Goal: Check status: Check status

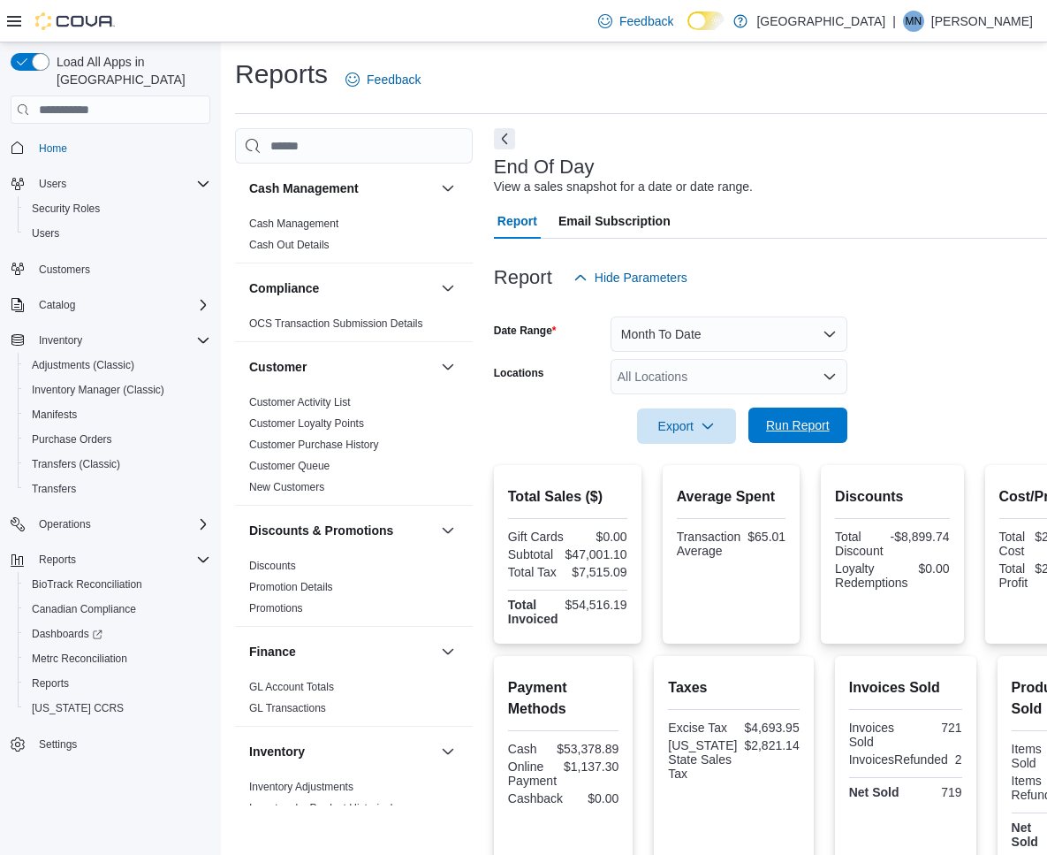
click at [806, 425] on span "Run Report" at bounding box center [798, 425] width 64 height 18
click at [758, 337] on button "Month To Date" at bounding box center [729, 333] width 237 height 35
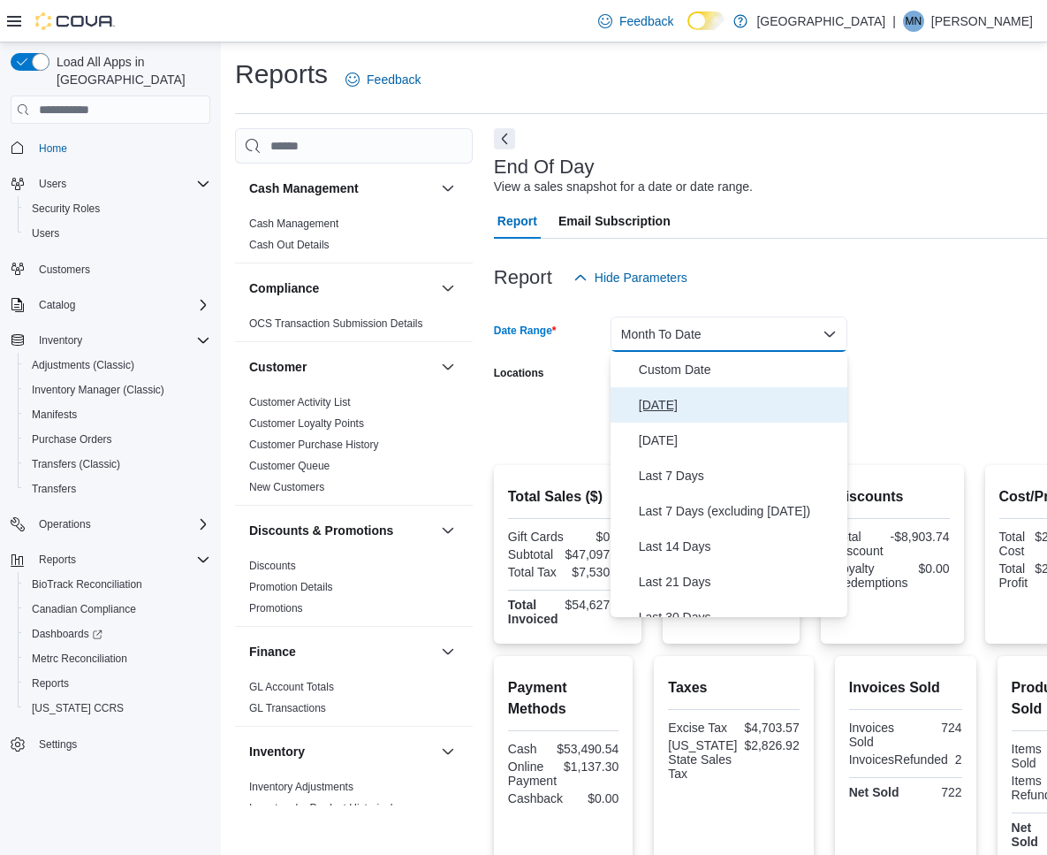
click at [718, 393] on button "[DATE]" at bounding box center [729, 404] width 237 height 35
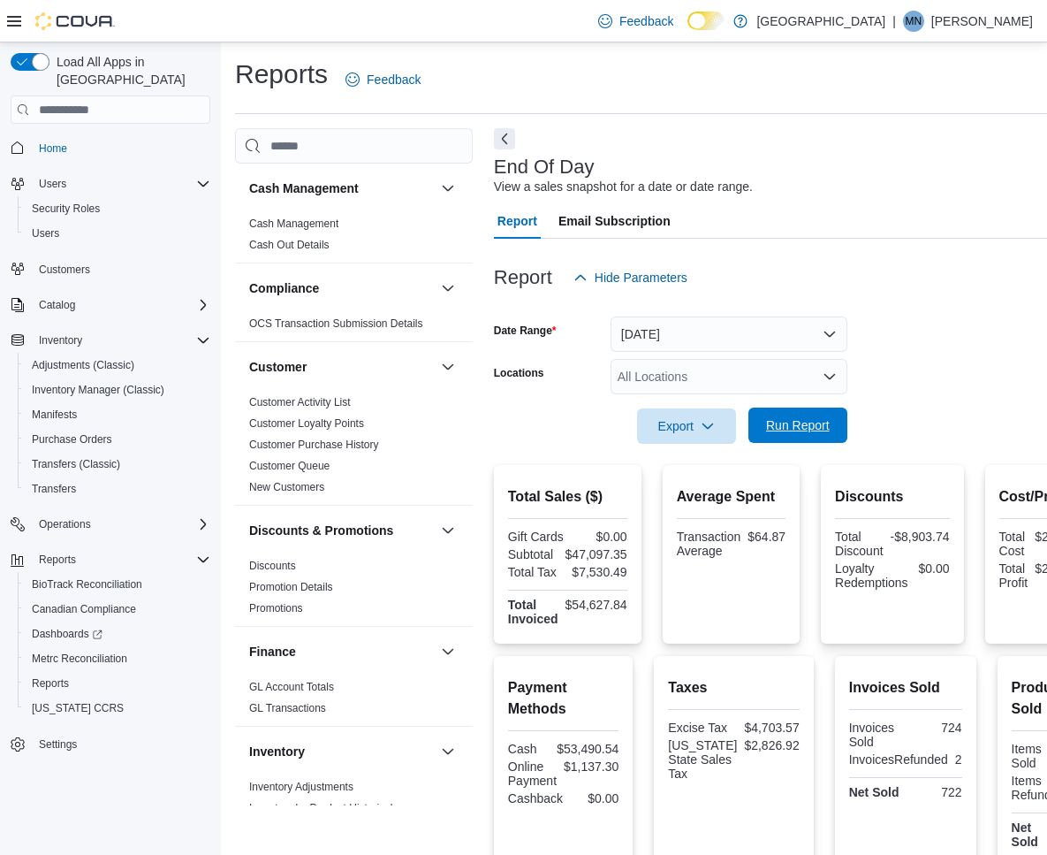
click at [798, 421] on span "Run Report" at bounding box center [798, 425] width 64 height 18
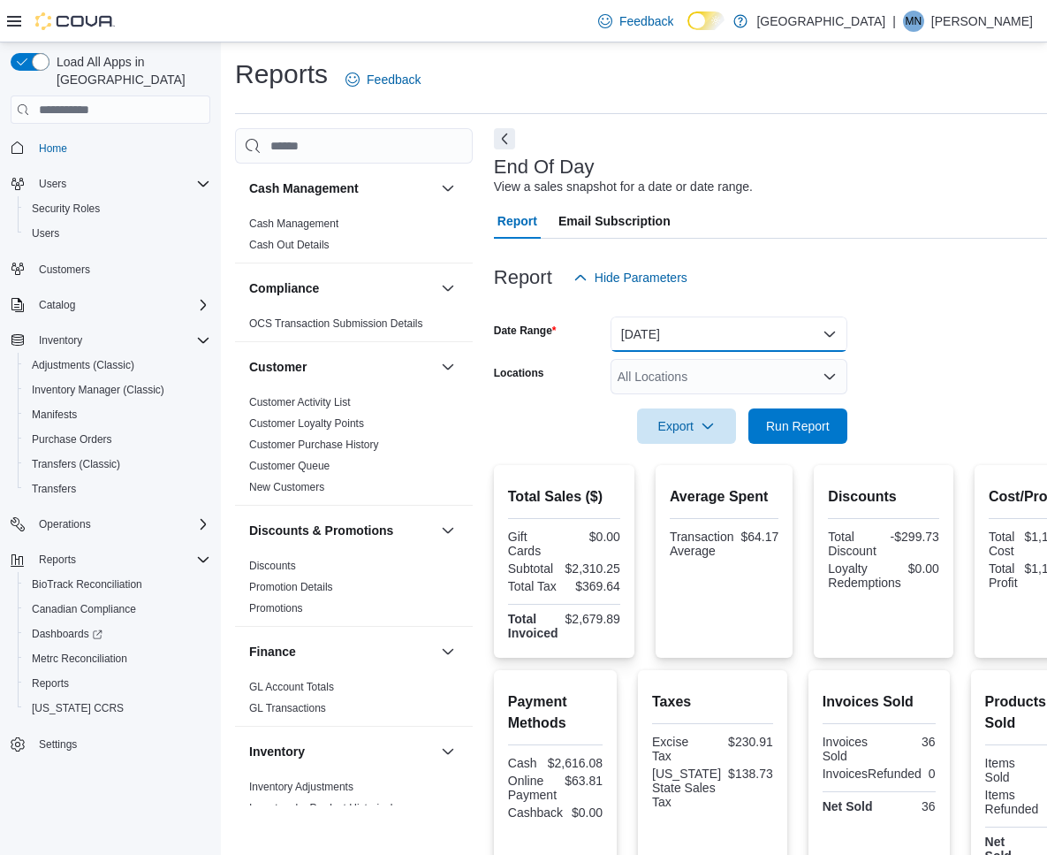
click at [762, 325] on button "[DATE]" at bounding box center [729, 333] width 237 height 35
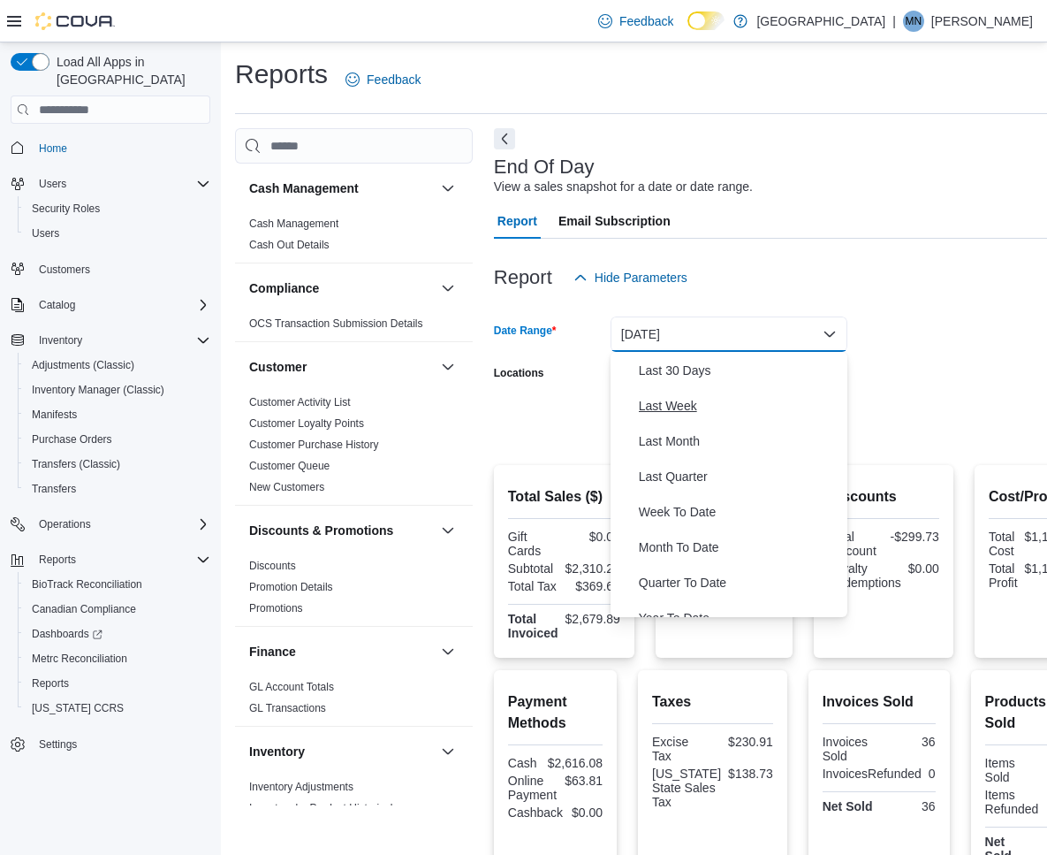
scroll to position [247, 0]
click at [693, 376] on span "Last 30 Days" at bounding box center [739, 370] width 201 height 21
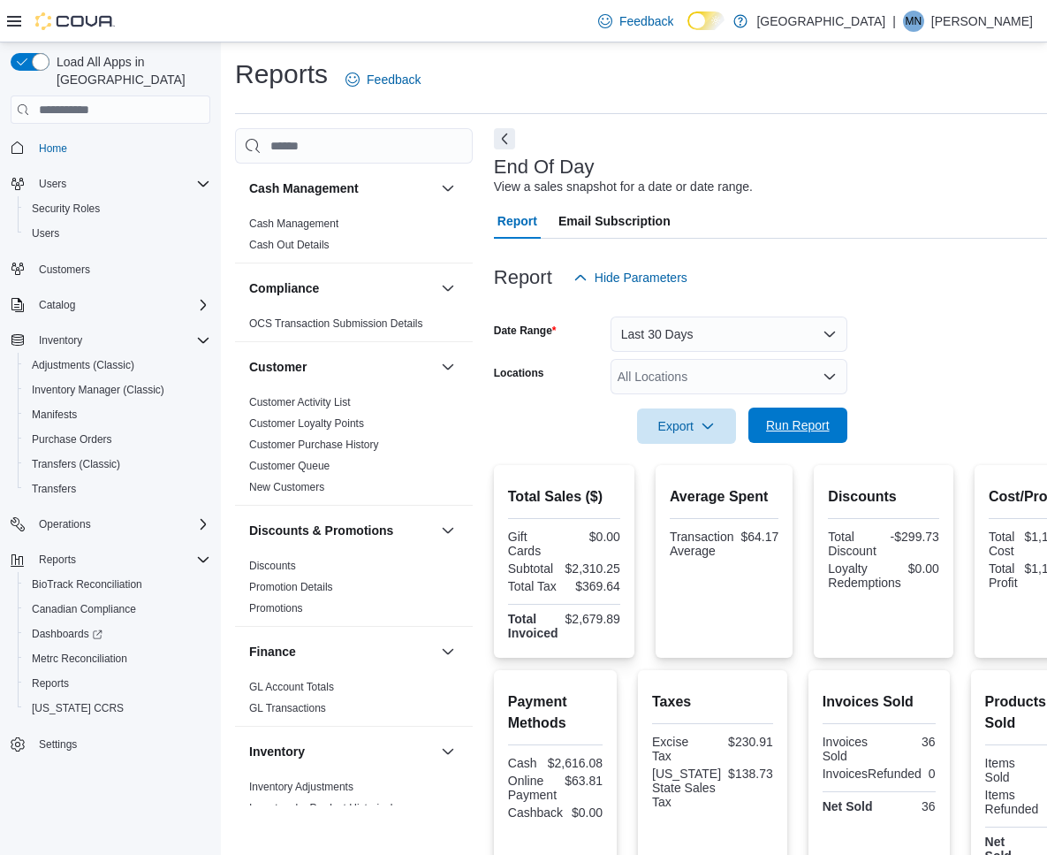
click at [794, 424] on span "Run Report" at bounding box center [798, 425] width 64 height 18
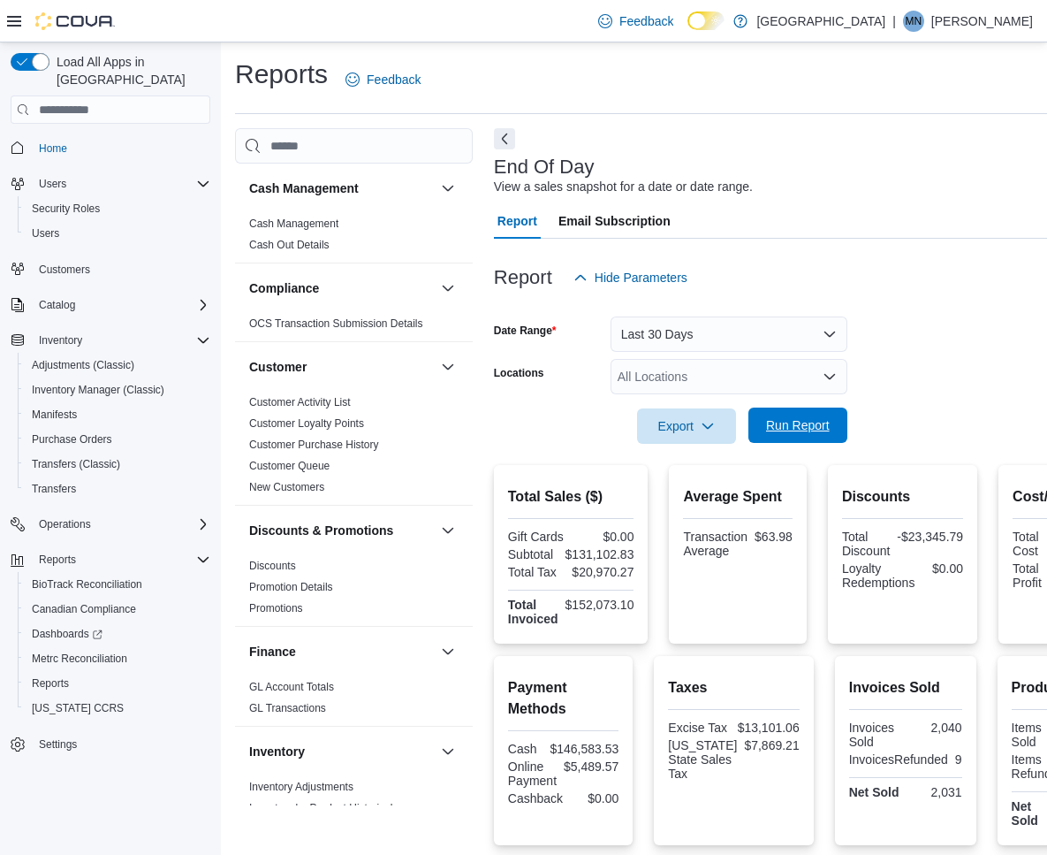
click at [835, 430] on span "Run Report" at bounding box center [798, 424] width 78 height 35
click at [734, 346] on button "Last 30 Days" at bounding box center [729, 333] width 237 height 35
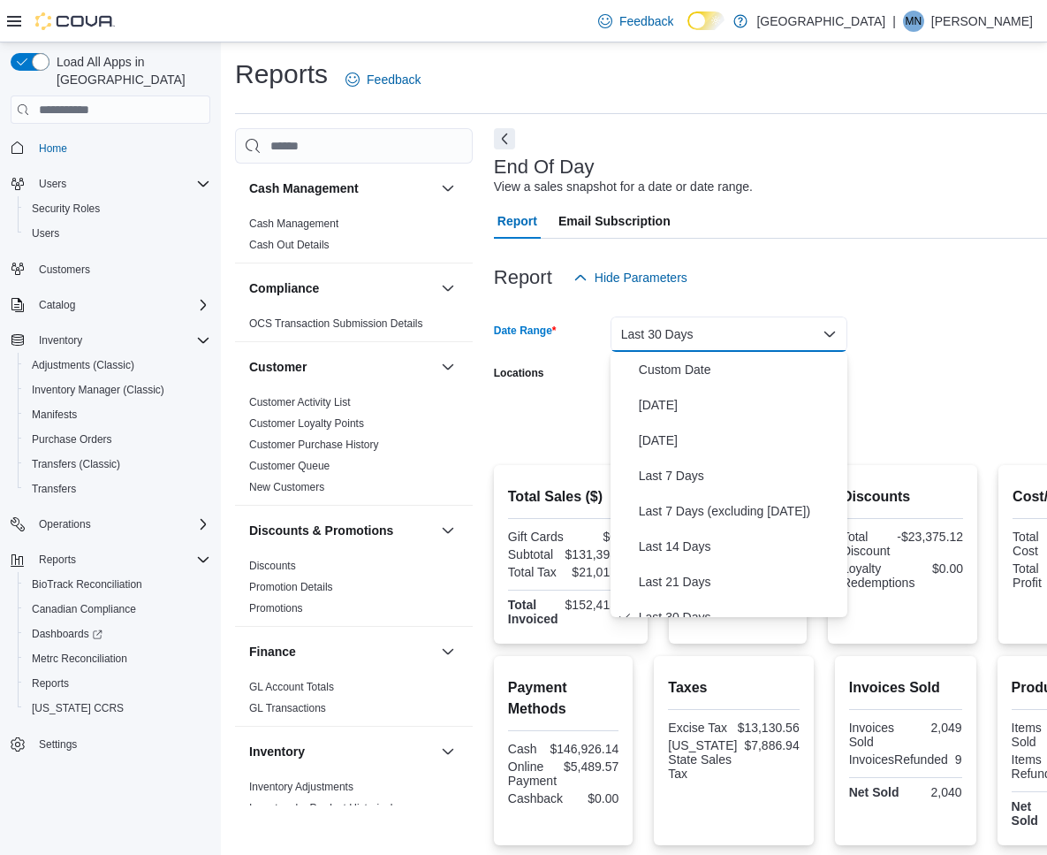
scroll to position [18, 0]
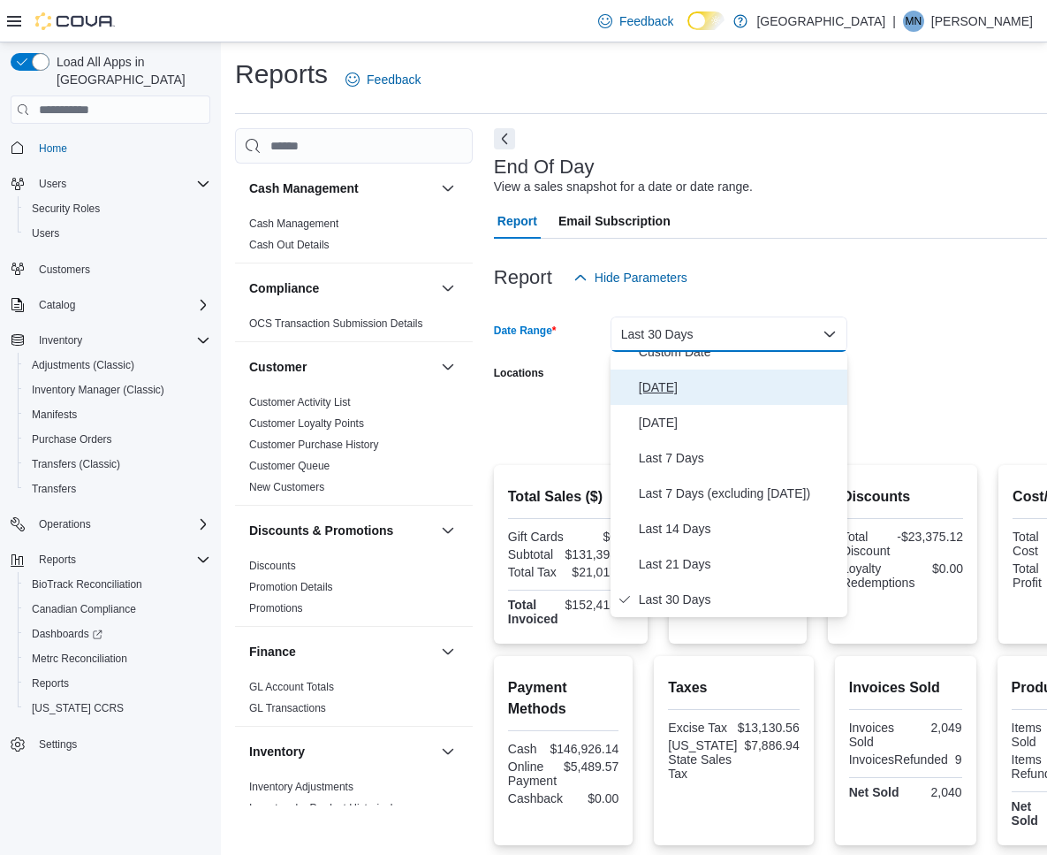
click at [681, 391] on span "[DATE]" at bounding box center [739, 386] width 201 height 21
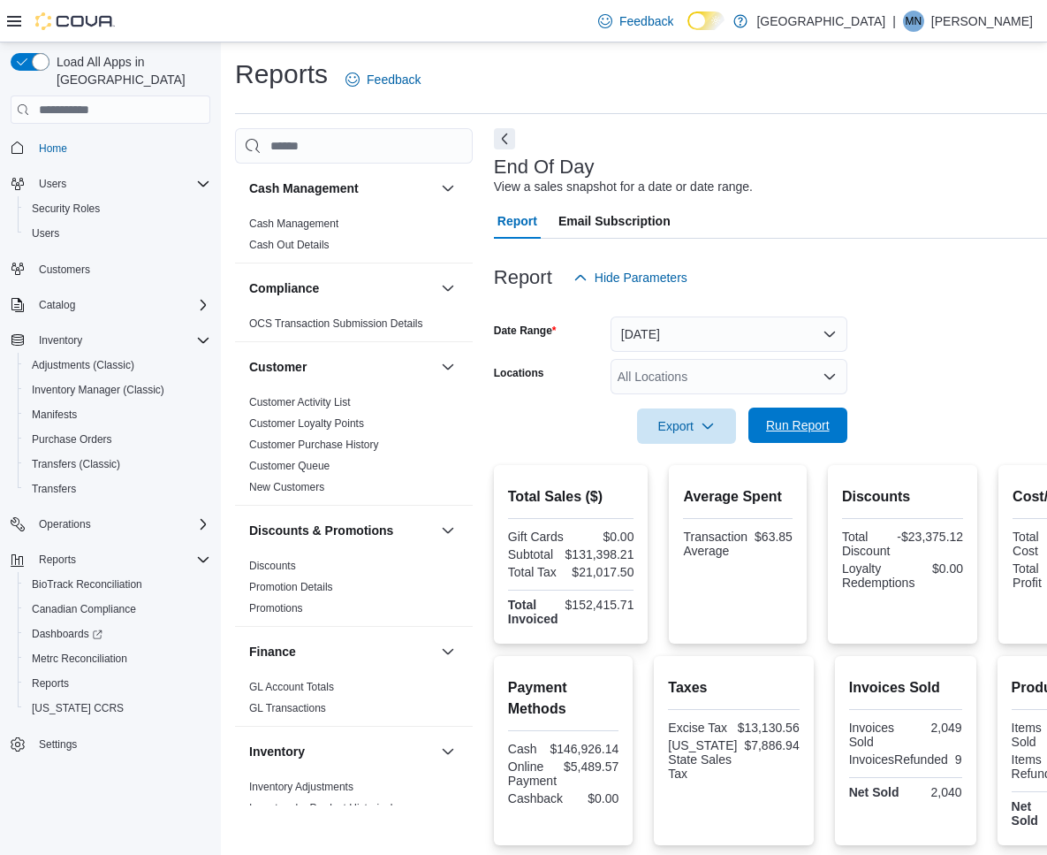
click at [798, 424] on span "Run Report" at bounding box center [798, 425] width 64 height 18
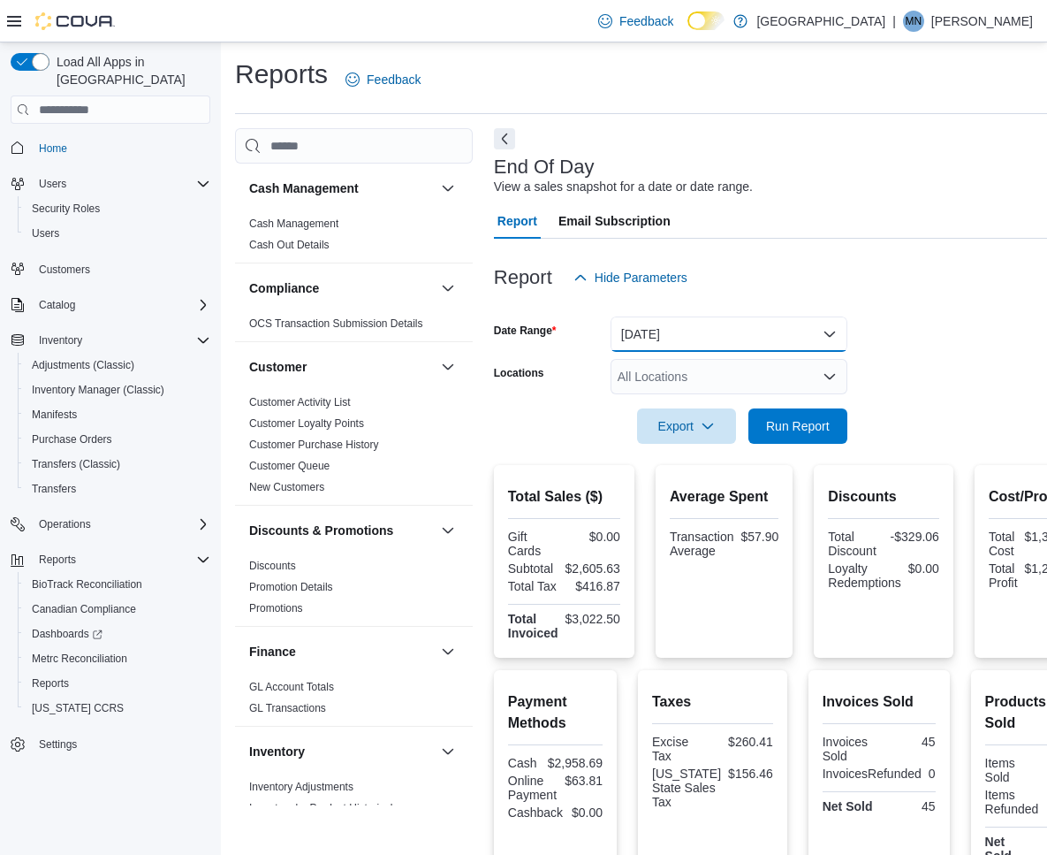
click at [666, 327] on button "[DATE]" at bounding box center [729, 333] width 237 height 35
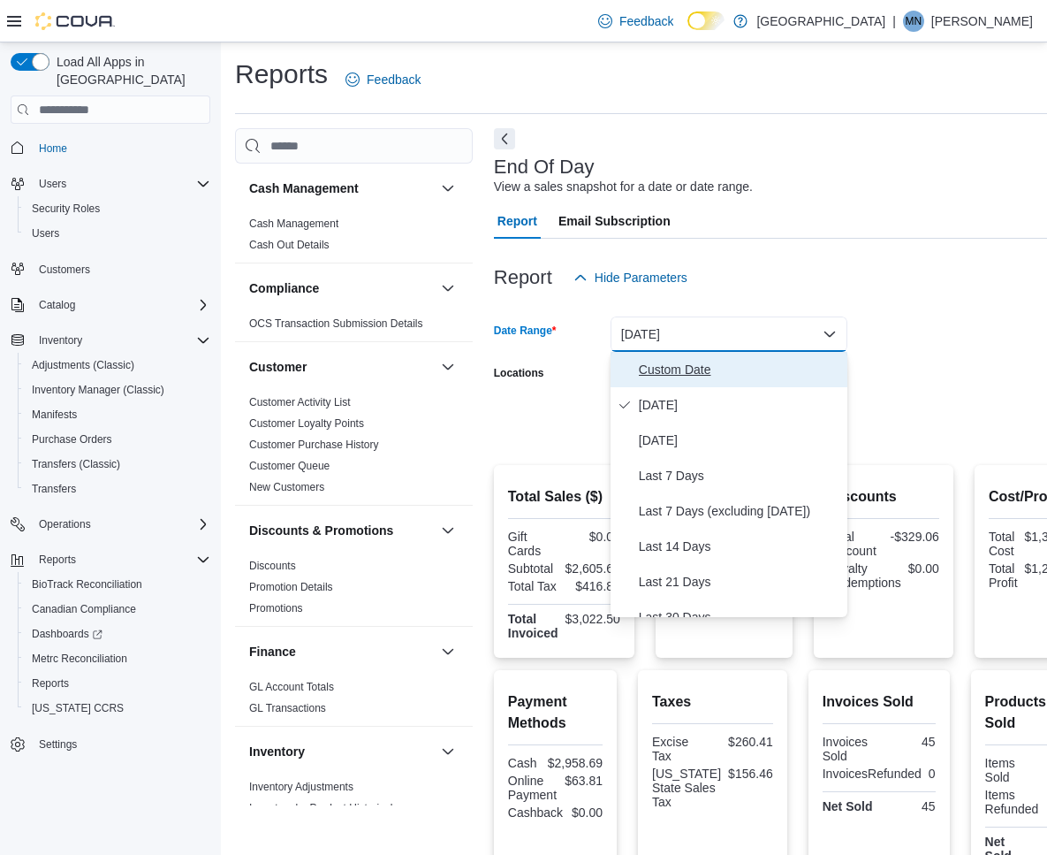
click at [665, 365] on span "Custom Date" at bounding box center [739, 369] width 201 height 21
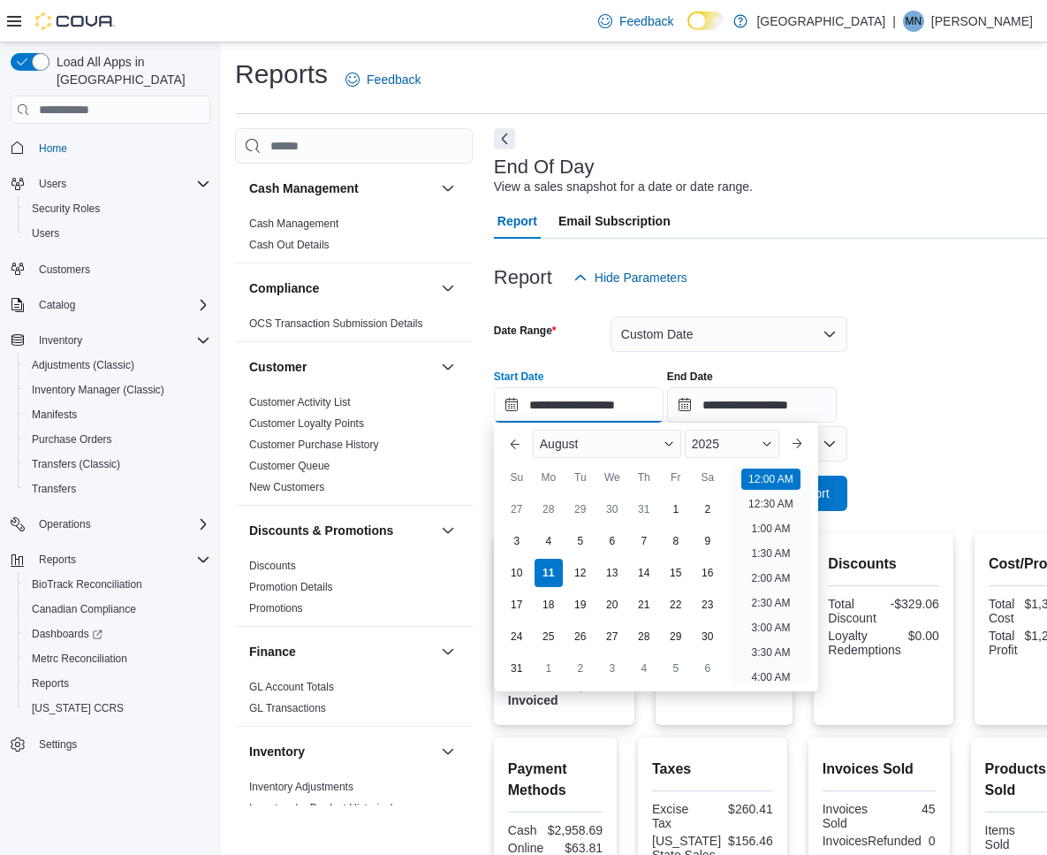
click at [578, 407] on input "**********" at bounding box center [579, 404] width 170 height 35
click at [710, 444] on span "2025" at bounding box center [705, 444] width 27 height 14
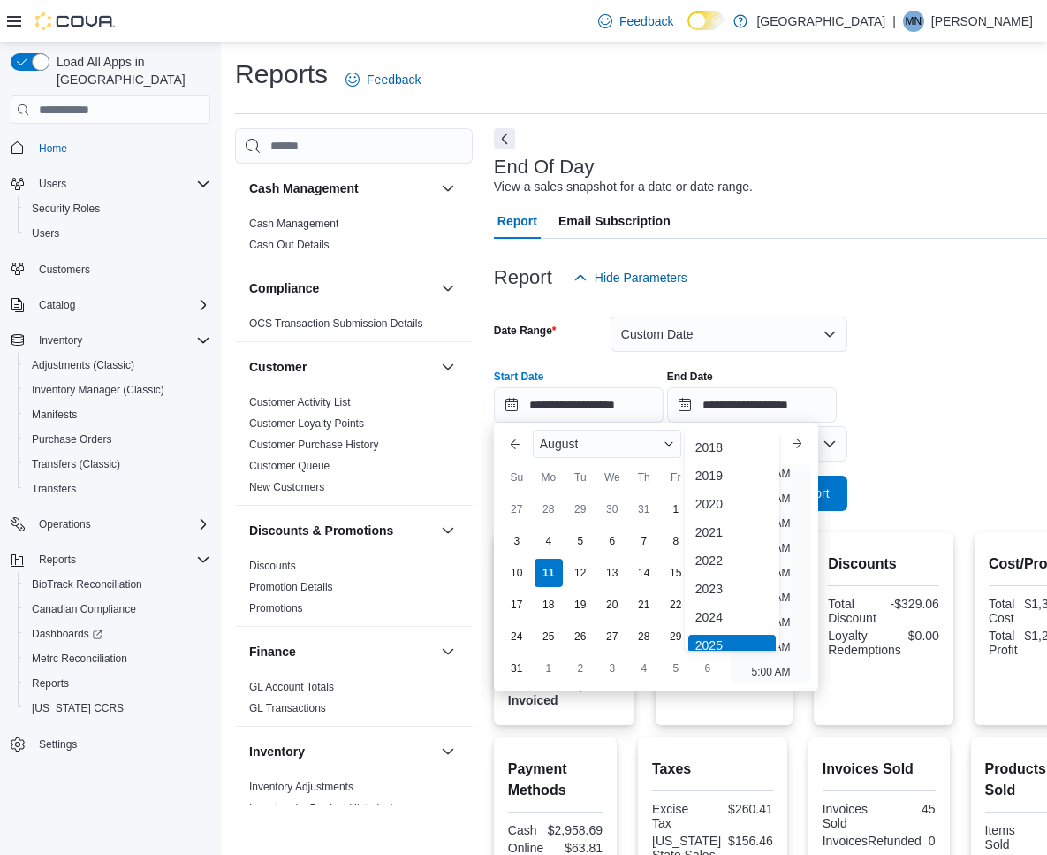
scroll to position [5, 0]
click at [726, 608] on div "2024" at bounding box center [731, 611] width 87 height 21
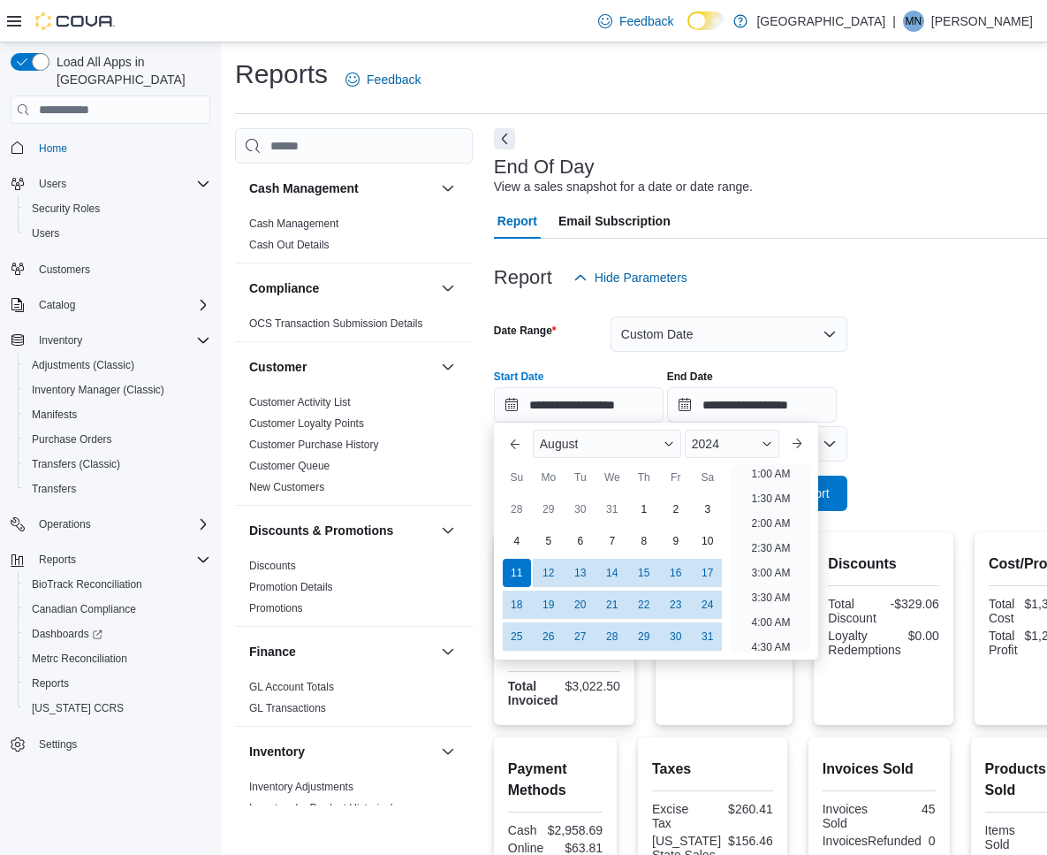
scroll to position [4, 0]
click at [637, 513] on div "1" at bounding box center [643, 509] width 31 height 31
type input "**********"
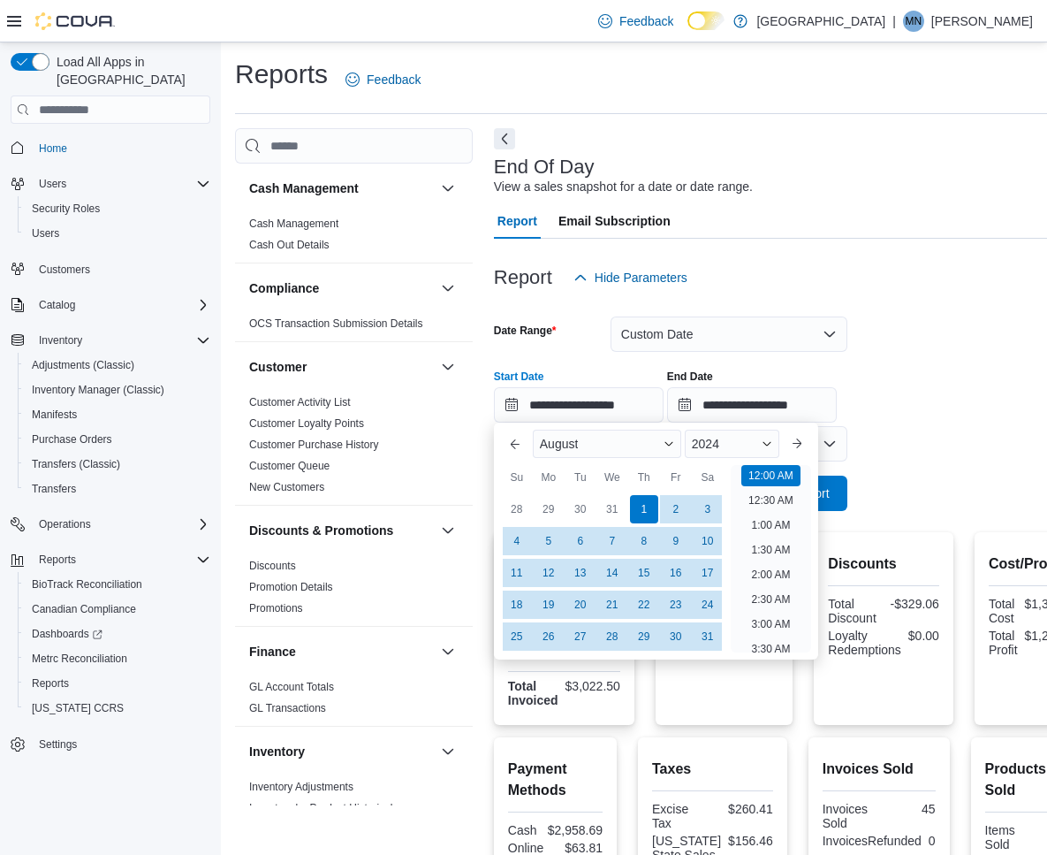
click at [885, 361] on div "**********" at bounding box center [794, 388] width 600 height 67
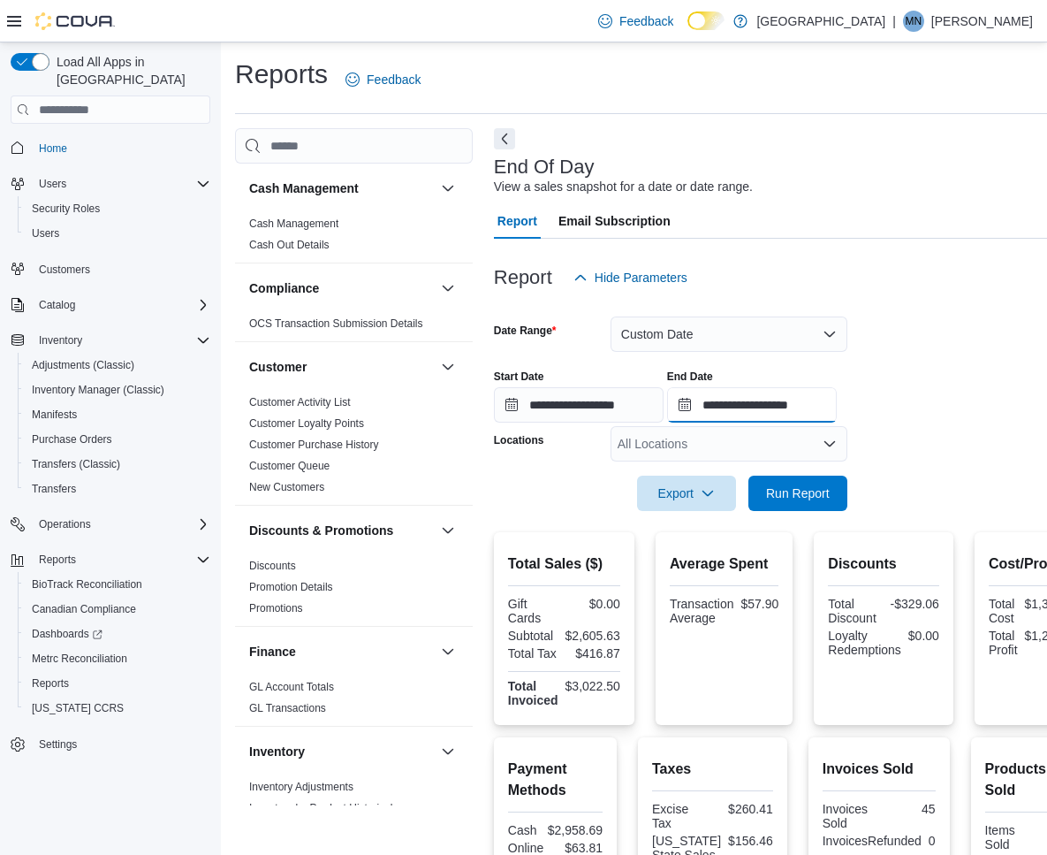
click at [806, 413] on input "**********" at bounding box center [752, 404] width 170 height 35
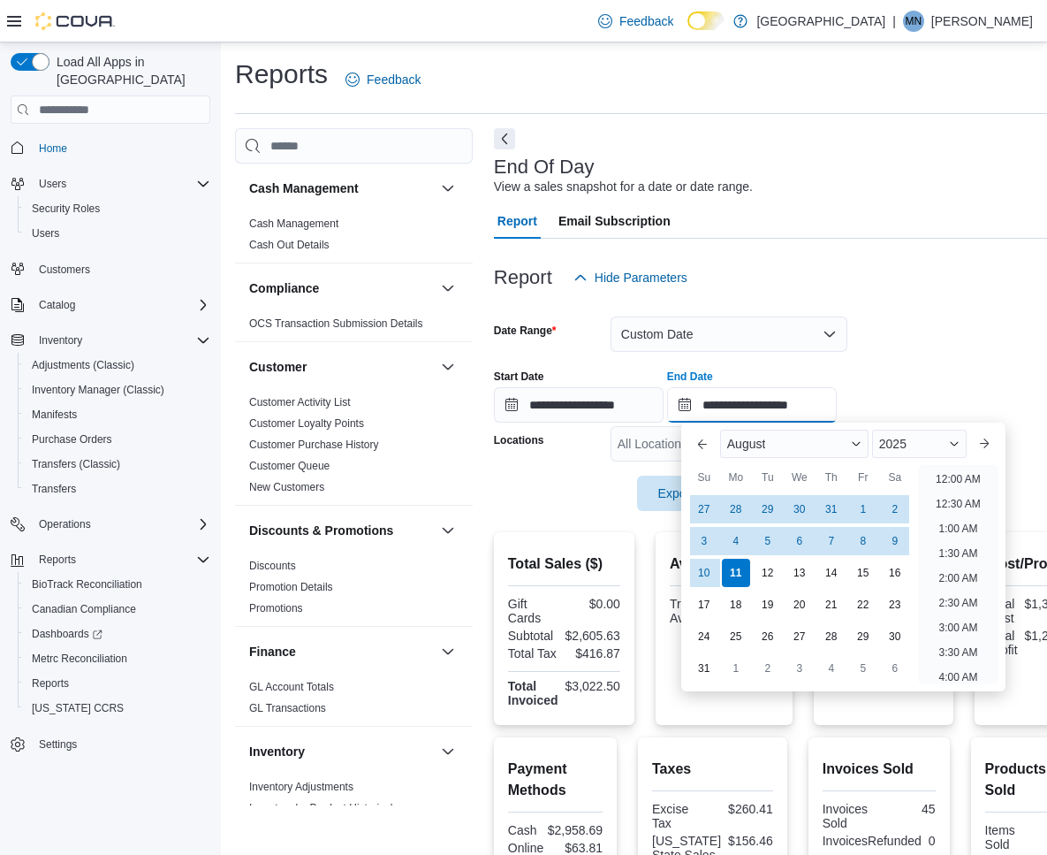
scroll to position [972, 0]
click at [949, 448] on div "2025" at bounding box center [919, 443] width 95 height 28
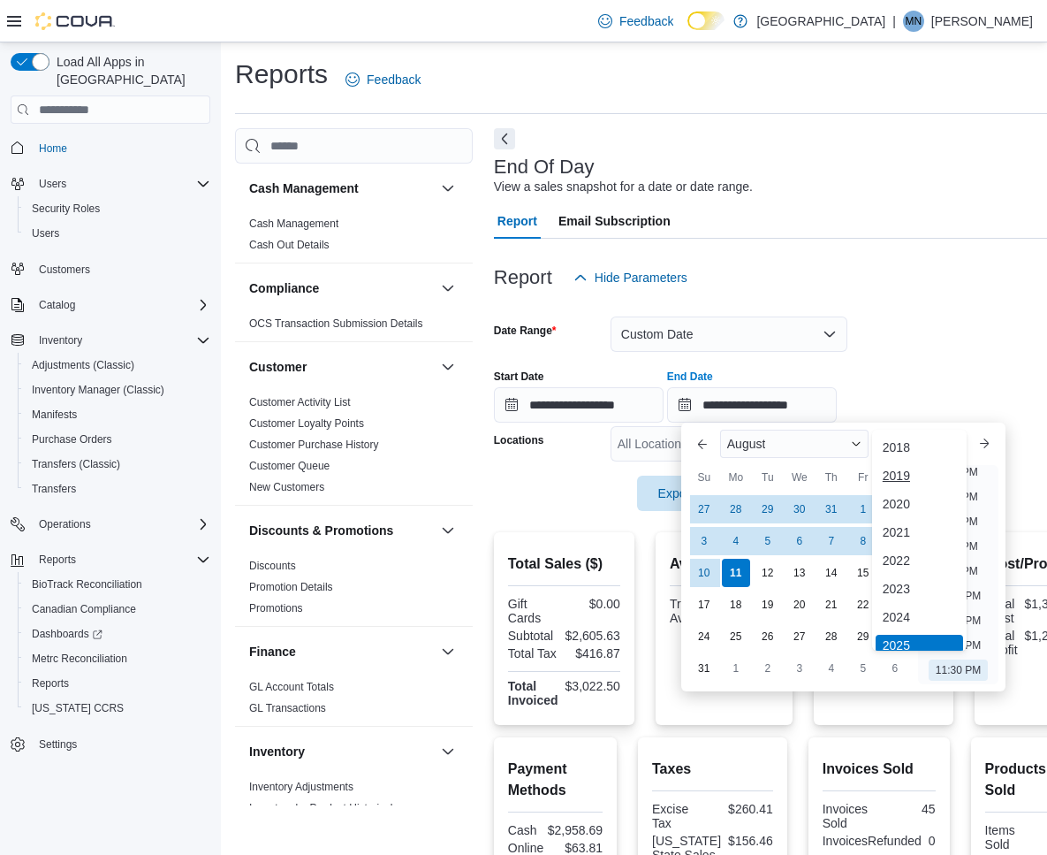
scroll to position [5, 0]
click at [901, 607] on div "2024" at bounding box center [919, 611] width 87 height 21
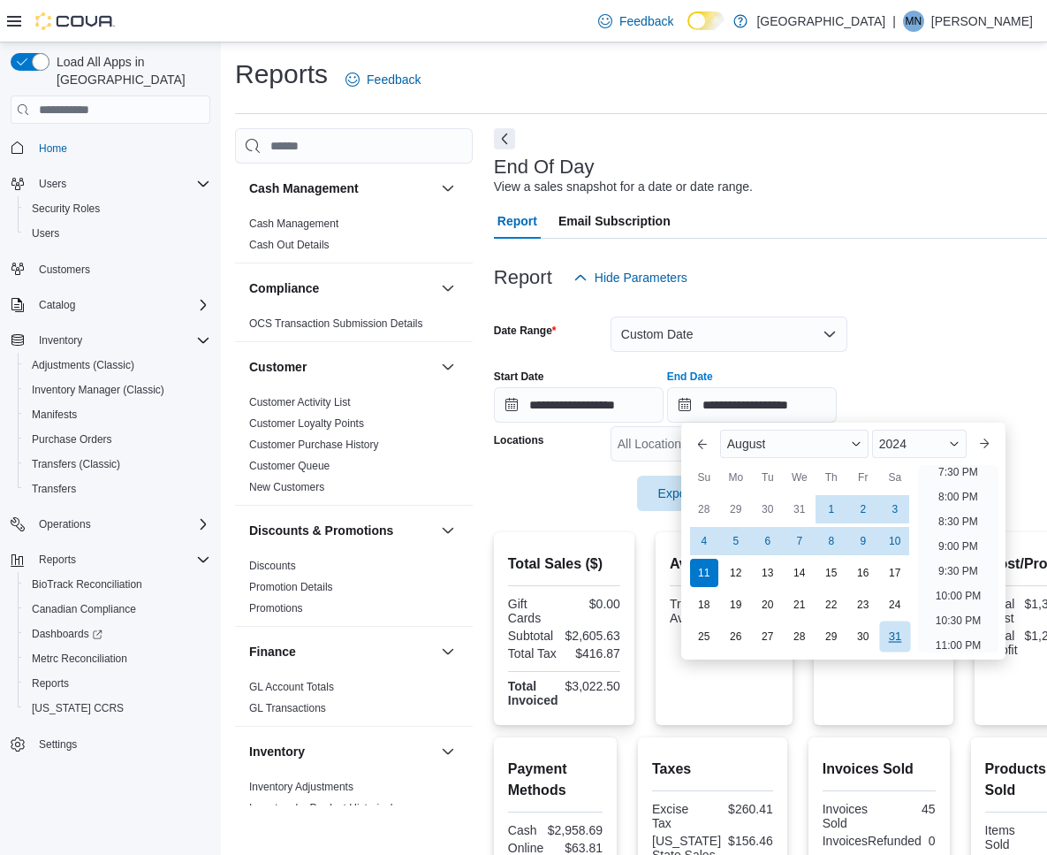
click at [893, 634] on div "31" at bounding box center [894, 636] width 31 height 31
type input "**********"
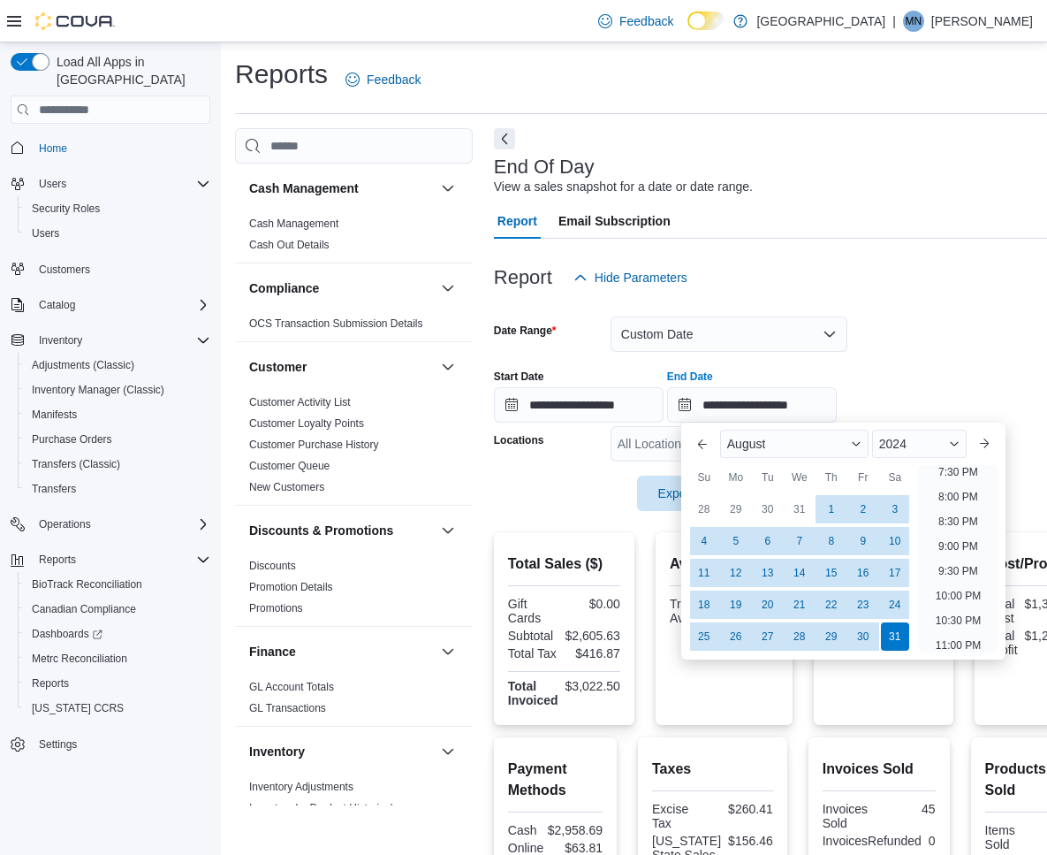
click at [963, 362] on div "**********" at bounding box center [794, 388] width 600 height 67
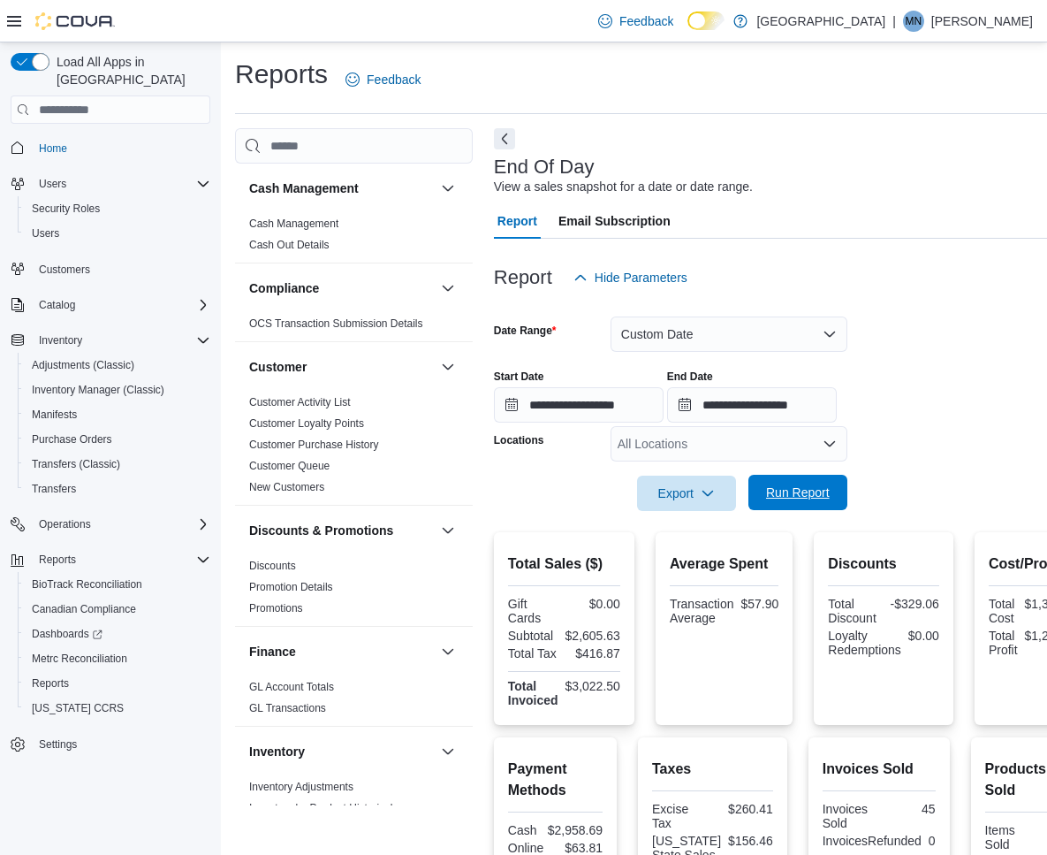
click at [831, 490] on span "Run Report" at bounding box center [798, 492] width 78 height 35
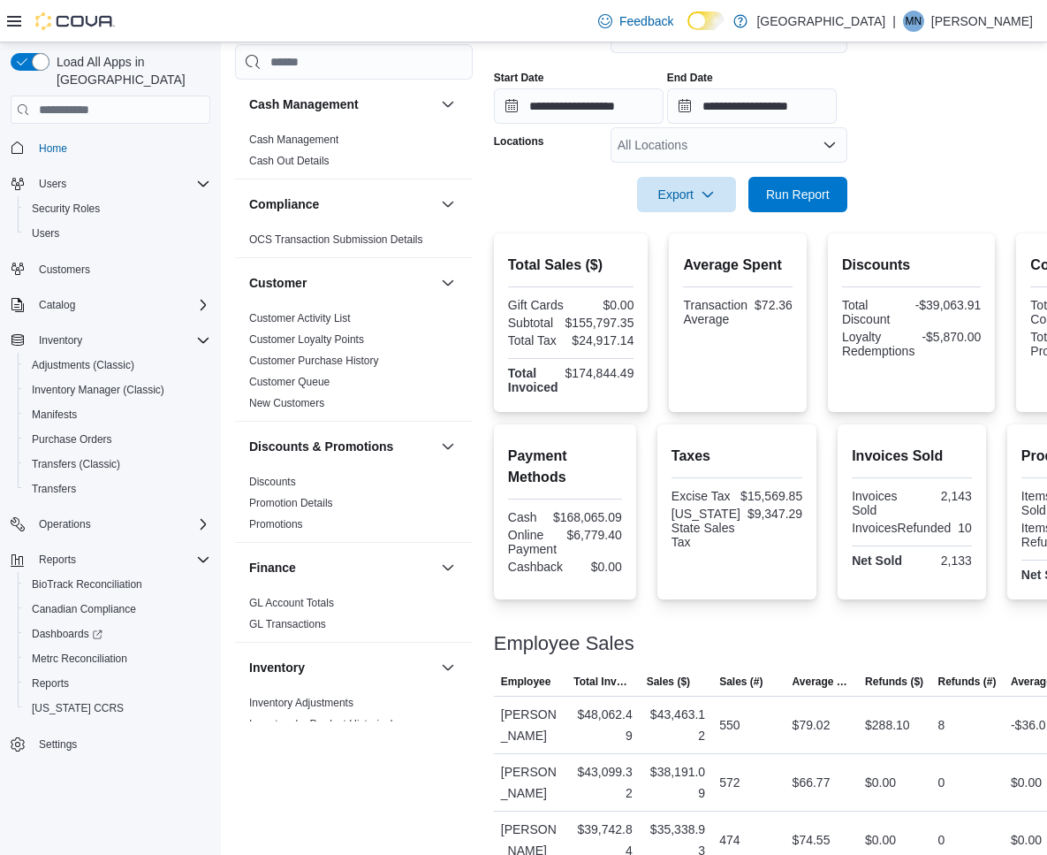
scroll to position [299, 0]
